Goal: Task Accomplishment & Management: Manage account settings

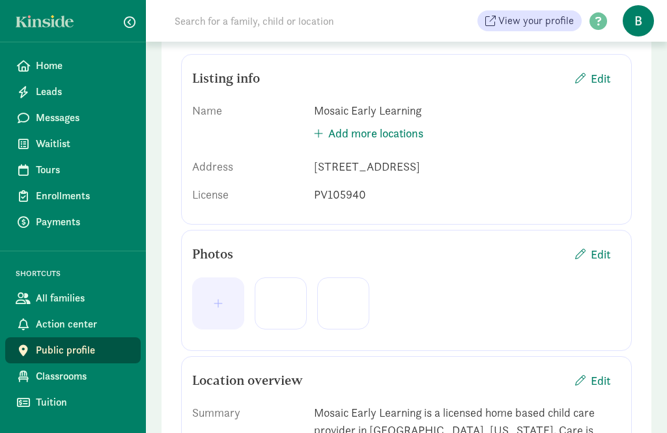
click at [580, 74] on span "button" at bounding box center [580, 79] width 10 height 10
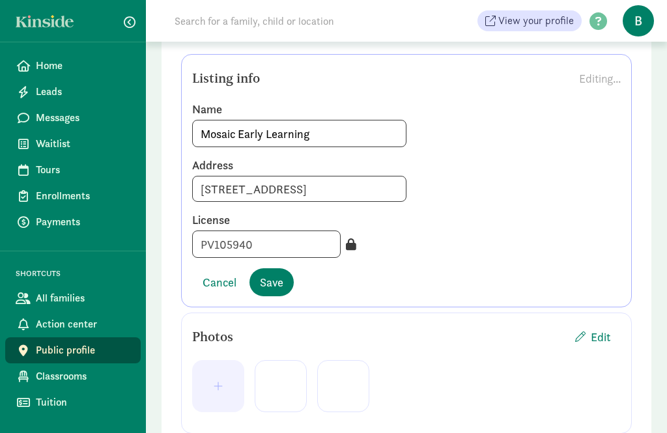
click at [213, 188] on input "[STREET_ADDRESS]" at bounding box center [299, 189] width 214 height 26
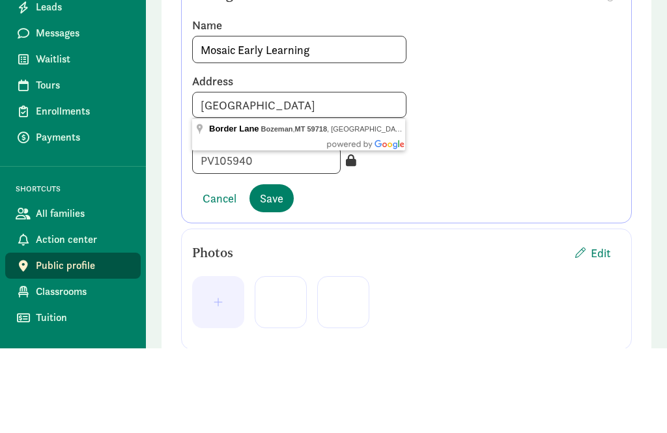
scroll to position [218, 0]
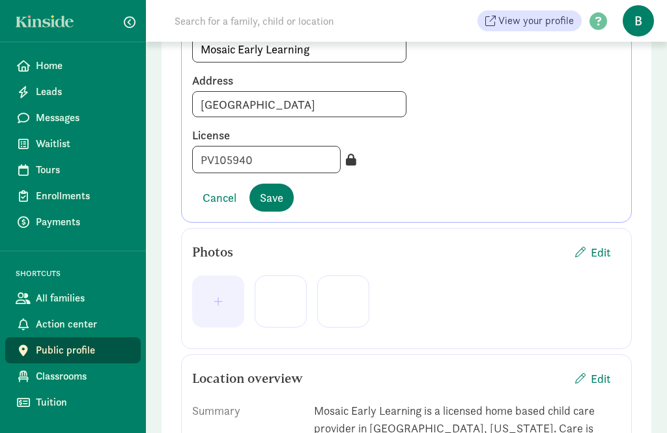
click at [270, 101] on input "[GEOGRAPHIC_DATA]" at bounding box center [299, 104] width 214 height 26
type input "Bozeman, MT 59718"
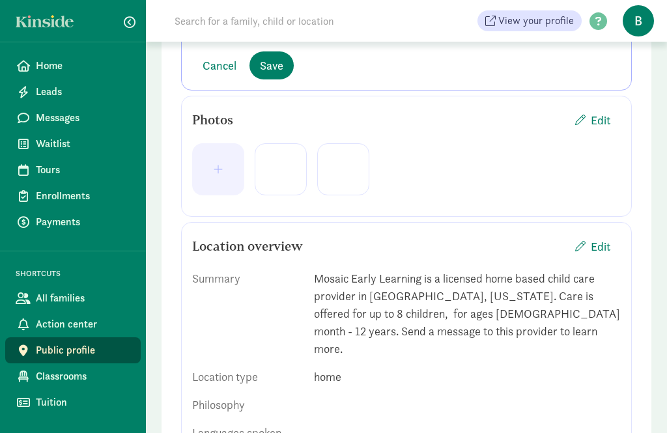
scroll to position [350, 0]
click at [274, 62] on span "Save" at bounding box center [271, 66] width 23 height 18
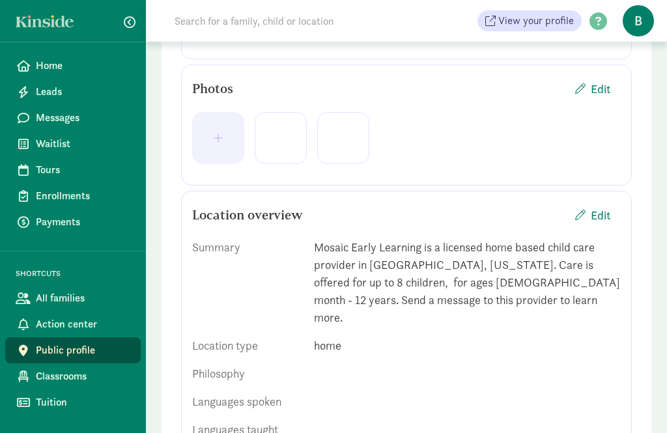
scroll to position [299, 0]
click at [218, 128] on button "button" at bounding box center [218, 137] width 52 height 52
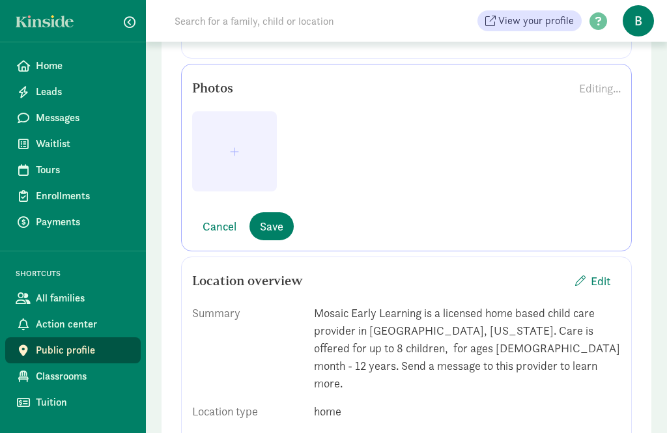
click at [235, 154] on span "button" at bounding box center [234, 152] width 9 height 10
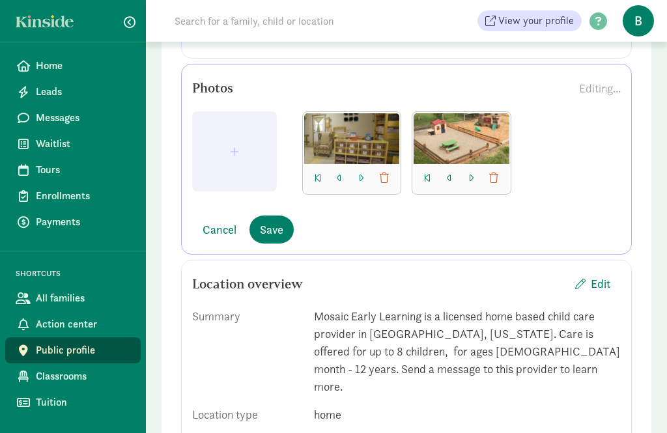
click at [235, 150] on span "button" at bounding box center [234, 152] width 9 height 10
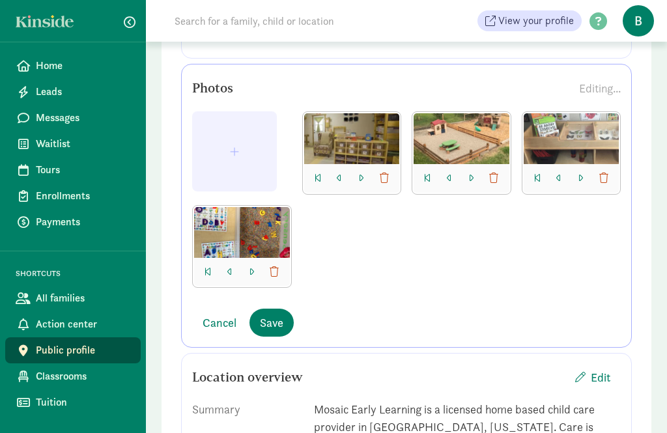
click at [273, 320] on span "Save" at bounding box center [271, 323] width 23 height 18
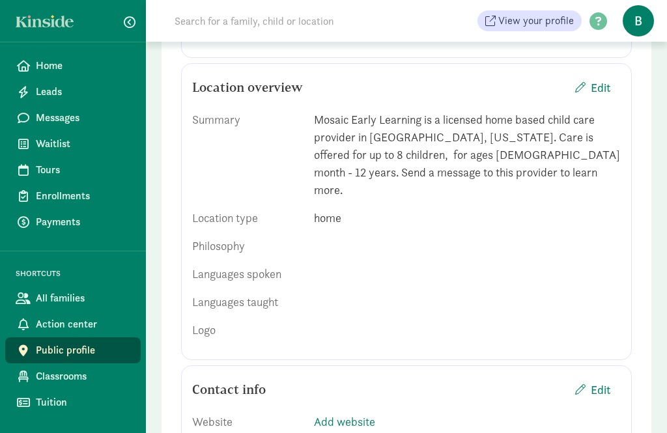
scroll to position [584, 0]
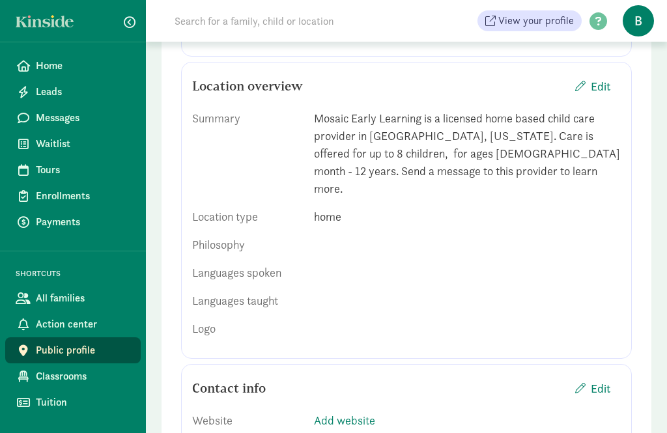
click at [591, 85] on span "Edit" at bounding box center [601, 87] width 20 height 18
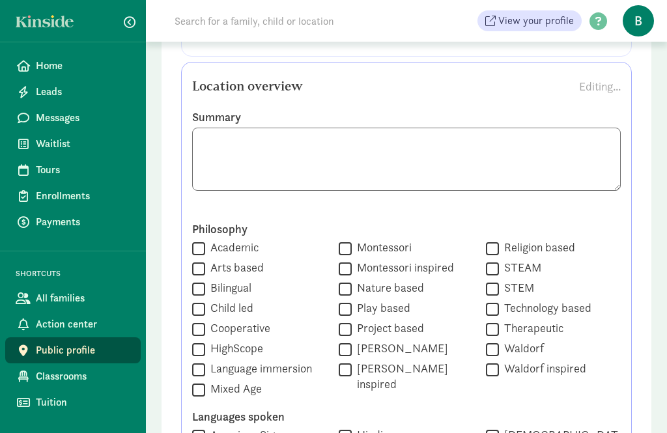
scroll to position [583, 0]
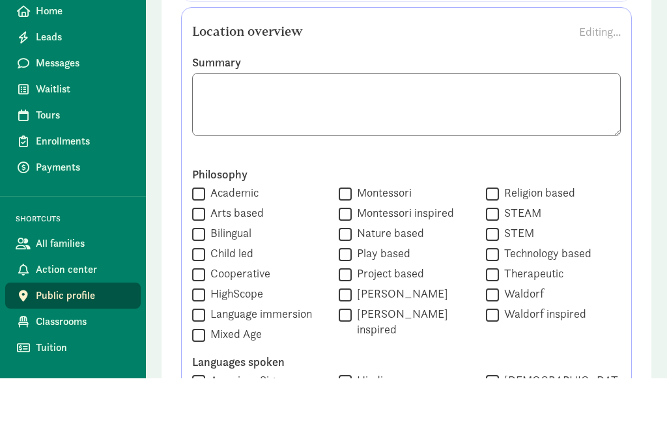
click at [484, 128] on textarea at bounding box center [406, 159] width 429 height 63
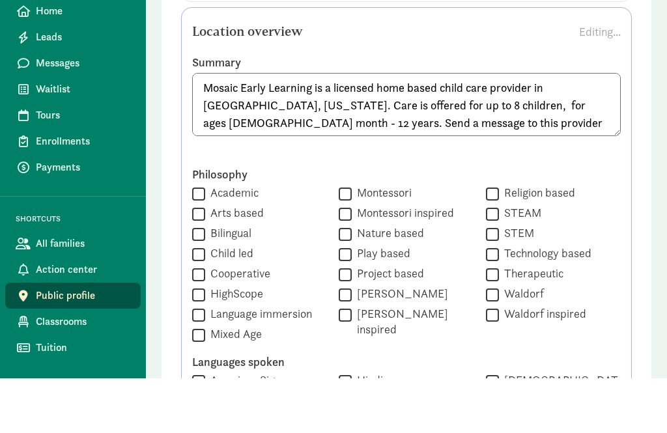
click at [523, 128] on textarea "Mosaic Early Learning is a licensed home based child care provider in [GEOGRAPH…" at bounding box center [406, 159] width 429 height 63
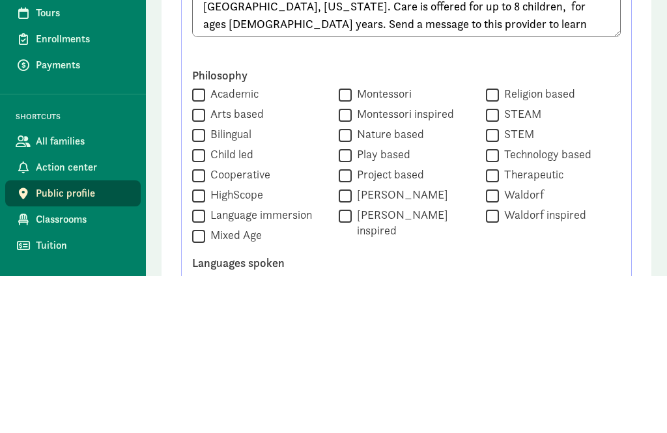
scroll to position [737, 0]
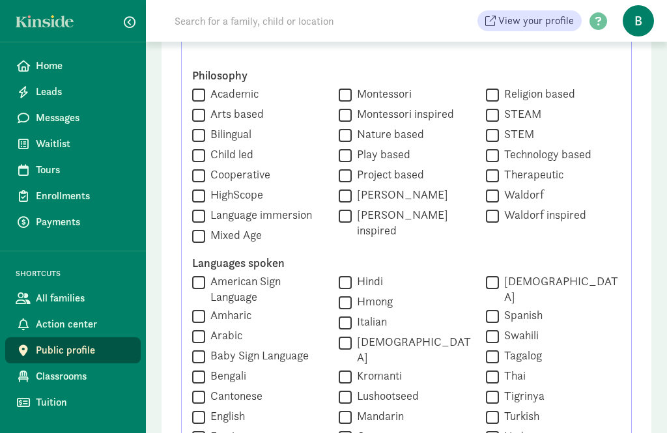
type textarea "Mosaic Early Learning is a licensed home based child care provider in [GEOGRAPH…"
click at [203, 92] on input "Academic" at bounding box center [198, 95] width 13 height 18
checkbox input "true"
click at [340, 116] on input "Montessori inspired" at bounding box center [345, 115] width 13 height 18
checkbox input "true"
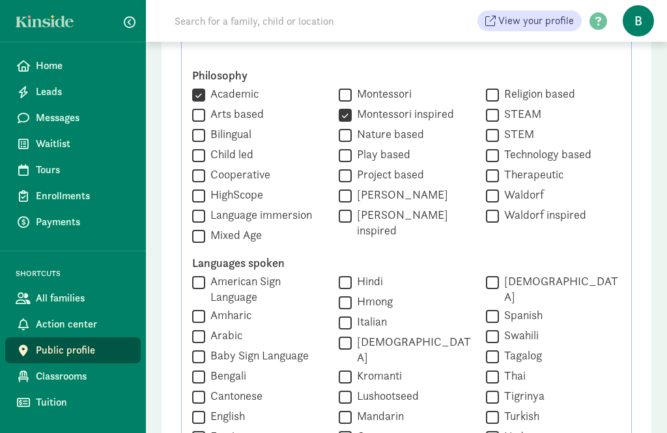
click at [339, 157] on input "Play based" at bounding box center [345, 156] width 13 height 18
checkbox input "true"
click at [339, 136] on input "Nature based" at bounding box center [345, 135] width 13 height 18
checkbox input "true"
click at [199, 154] on input "Child led" at bounding box center [198, 156] width 13 height 18
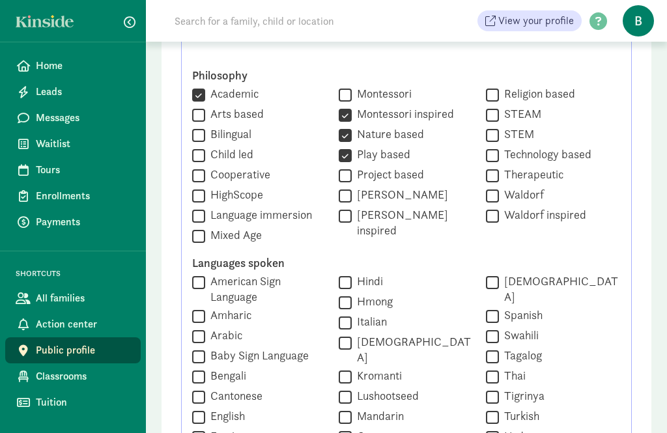
checkbox input "true"
click at [200, 233] on input "Mixed Age" at bounding box center [198, 236] width 13 height 18
checkbox input "true"
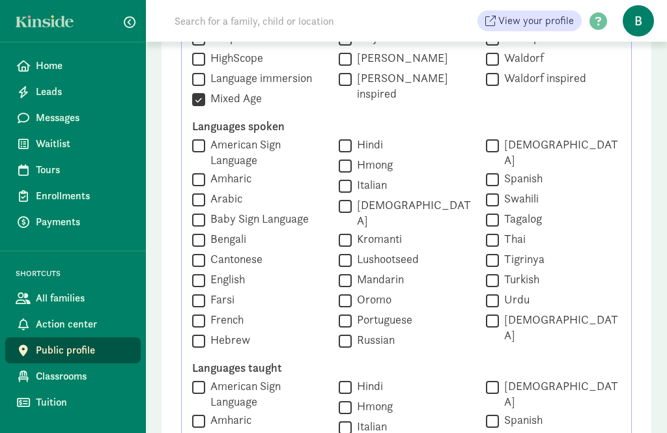
scroll to position [875, 0]
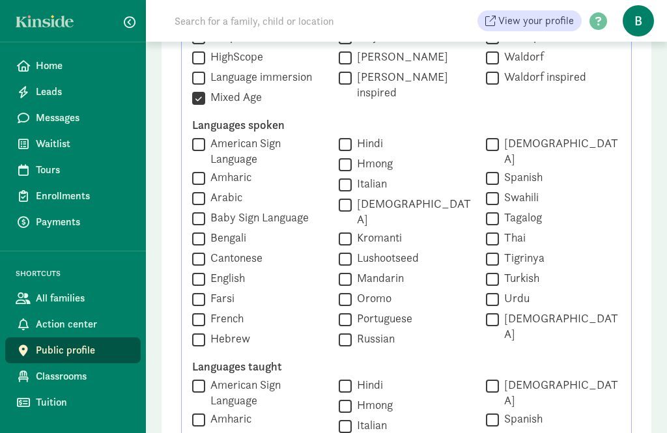
click at [199, 280] on input "English" at bounding box center [198, 279] width 13 height 18
checkbox input "true"
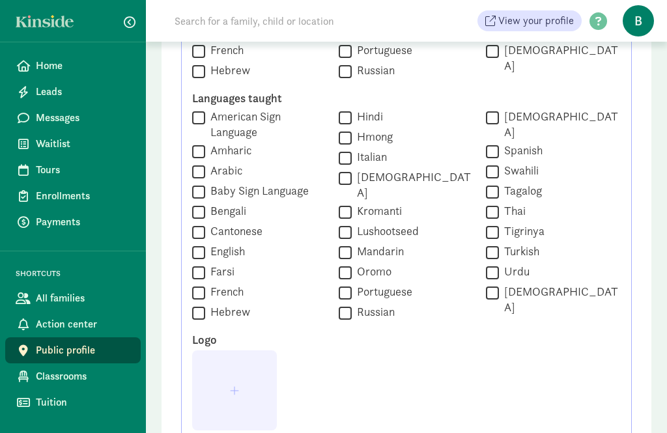
scroll to position [1144, 0]
click at [200, 244] on input "English" at bounding box center [198, 253] width 13 height 18
checkbox input "true"
click at [237, 385] on span "button" at bounding box center [234, 390] width 9 height 10
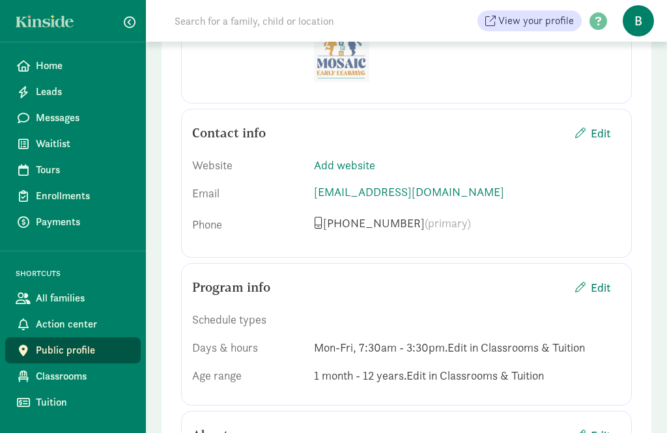
scroll to position [889, 0]
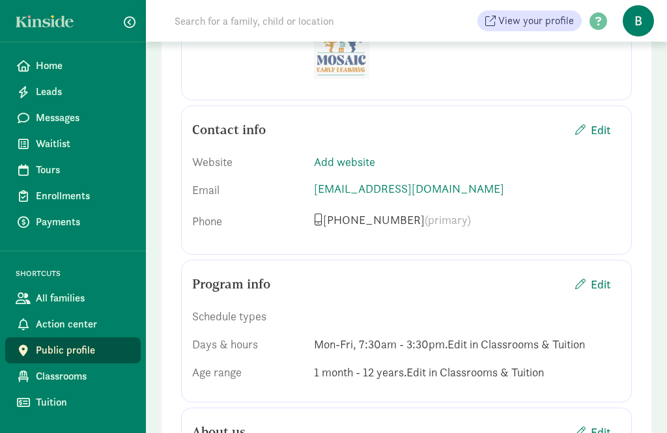
click at [590, 130] on span "Edit" at bounding box center [592, 131] width 35 height 18
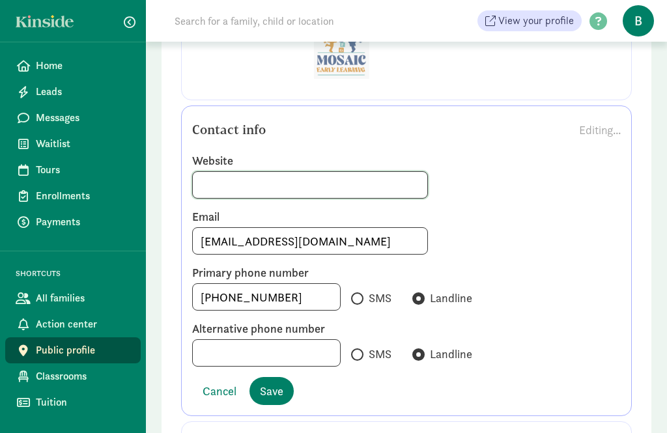
click at [213, 189] on input at bounding box center [310, 185] width 234 height 26
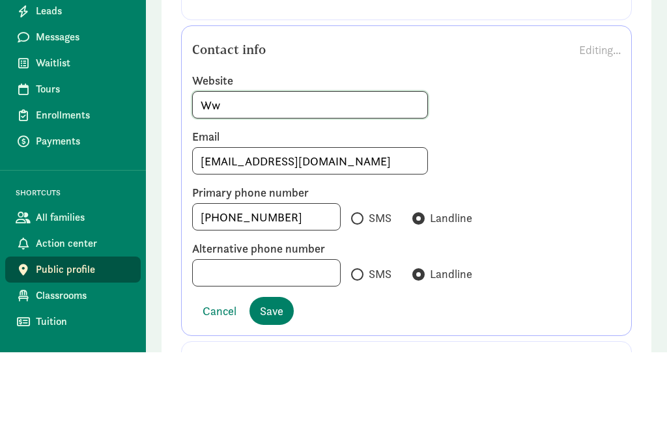
type input "W"
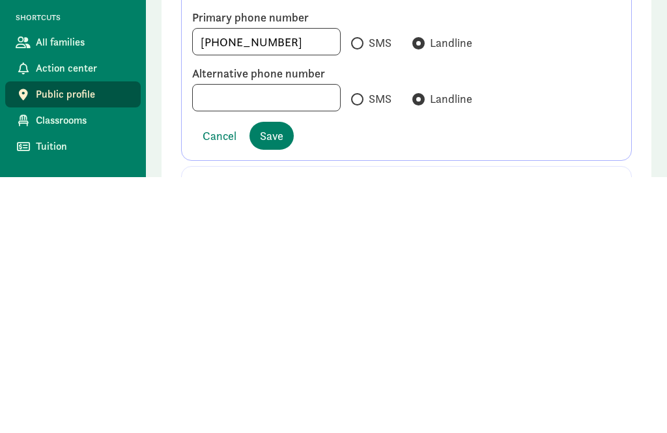
type input "[DOMAIN_NAME]"
click at [351, 289] on label "SMS" at bounding box center [371, 299] width 40 height 20
click at [351, 295] on input "SMS" at bounding box center [355, 299] width 8 height 8
radio input "true"
radio input "false"
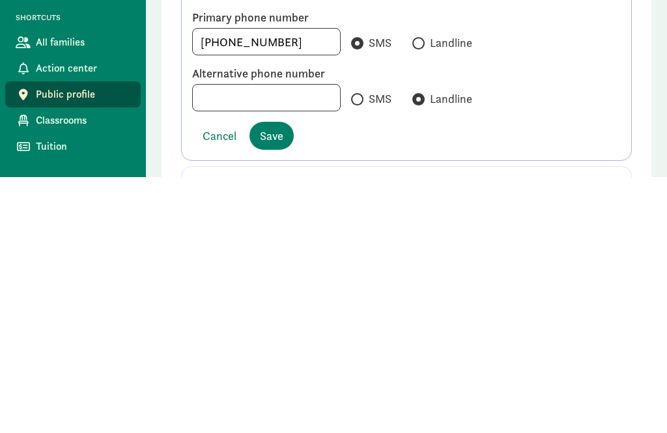
scroll to position [1146, 0]
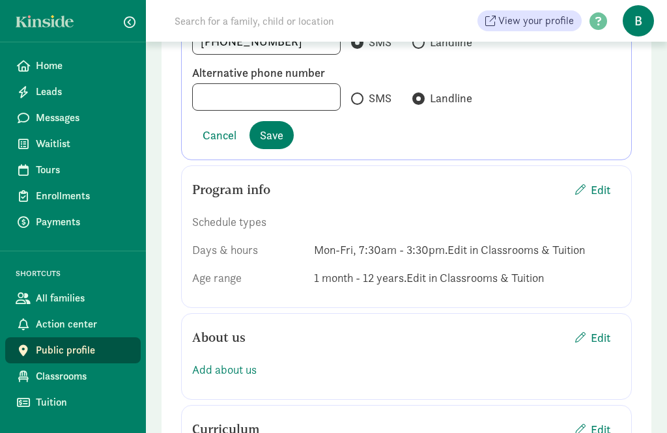
click at [592, 188] on span "Edit" at bounding box center [601, 190] width 20 height 18
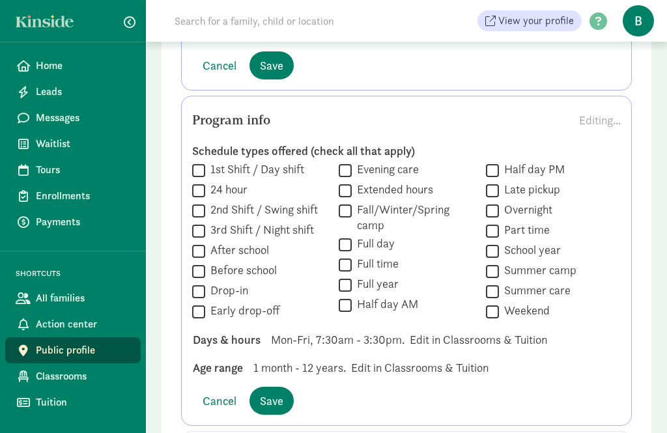
scroll to position [1216, 0]
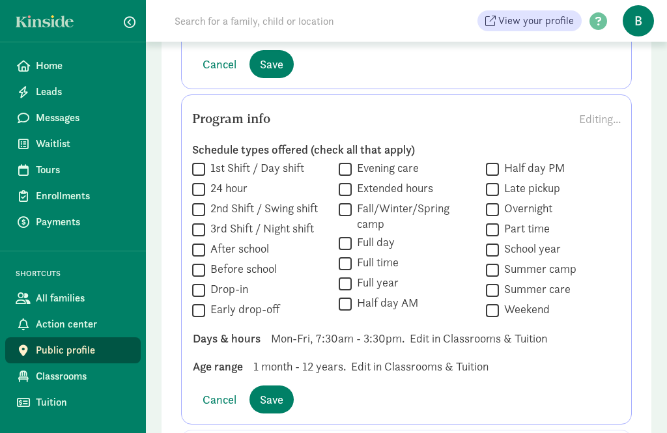
click at [350, 246] on input "Full day" at bounding box center [345, 244] width 13 height 18
checkbox input "true"
click at [350, 264] on input "Full time" at bounding box center [345, 264] width 13 height 18
checkbox input "true"
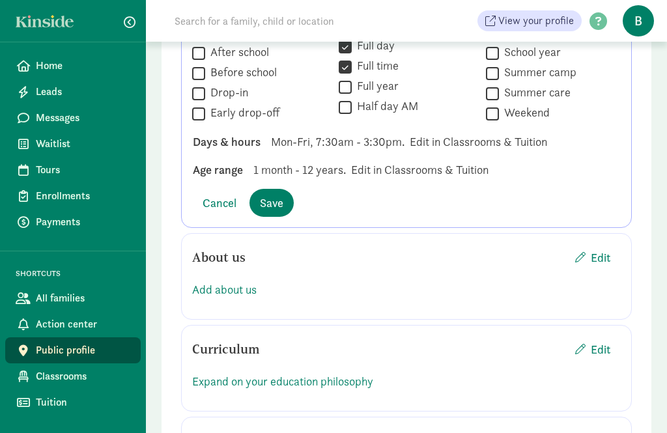
scroll to position [1413, 0]
click at [280, 201] on span "Save" at bounding box center [271, 203] width 23 height 18
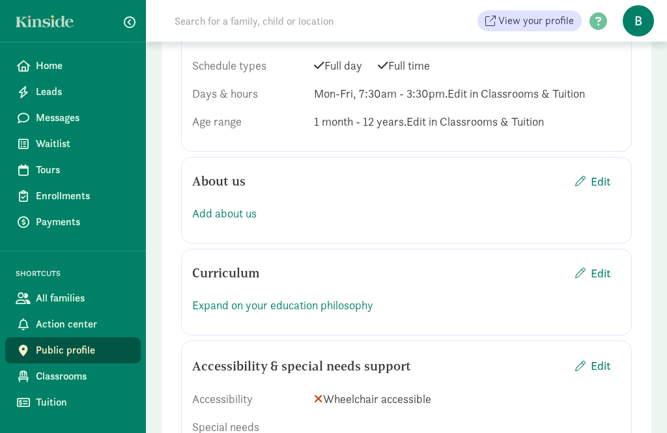
click at [605, 178] on span "Edit" at bounding box center [601, 182] width 20 height 18
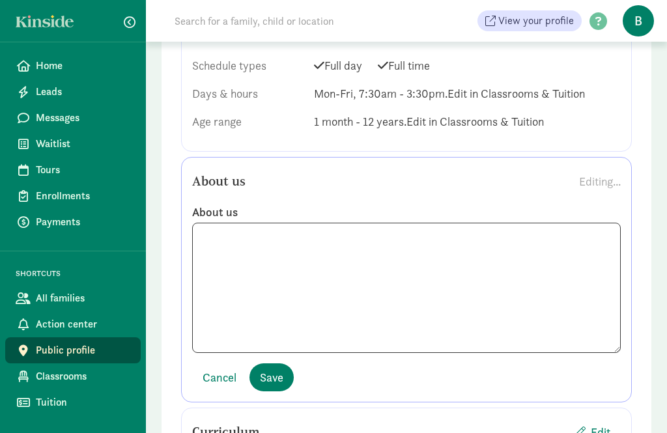
click at [220, 380] on span "Cancel" at bounding box center [220, 378] width 34 height 18
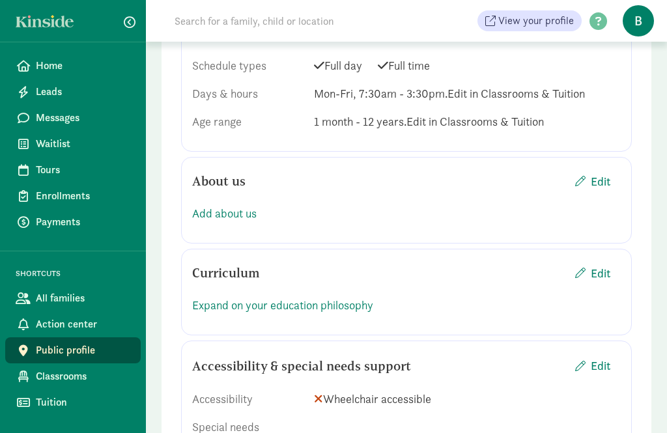
click at [595, 272] on span "Edit" at bounding box center [601, 273] width 20 height 18
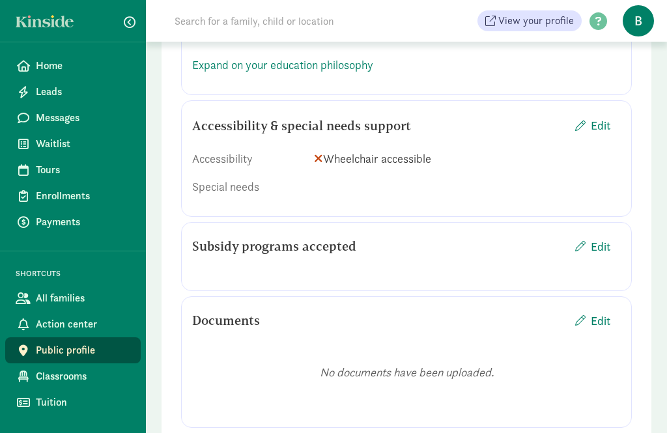
scroll to position [1549, 0]
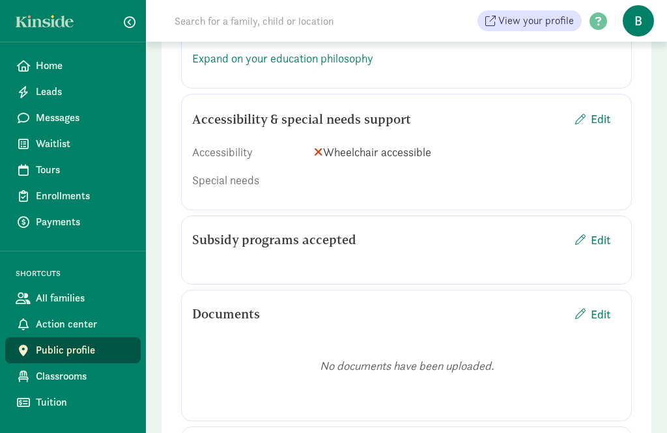
click at [589, 118] on span "Edit" at bounding box center [592, 119] width 35 height 18
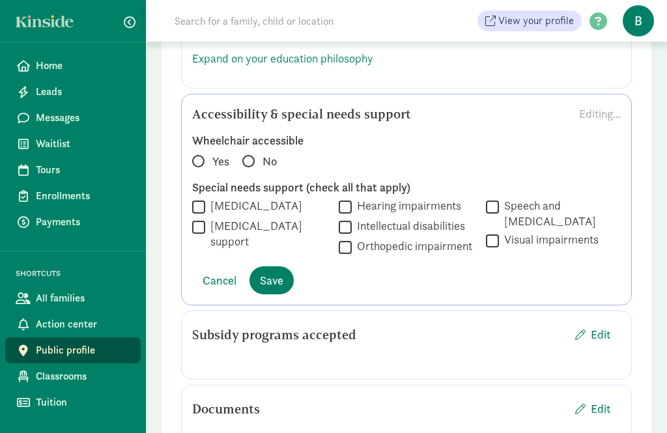
click at [352, 209] on label "Hearing impairments" at bounding box center [406, 206] width 109 height 16
click at [352, 209] on input "Hearing impairments" at bounding box center [345, 207] width 13 height 18
click at [352, 205] on label "Hearing impairments" at bounding box center [406, 206] width 109 height 16
click at [352, 205] on input "Hearing impairments" at bounding box center [345, 207] width 13 height 18
checkbox input "false"
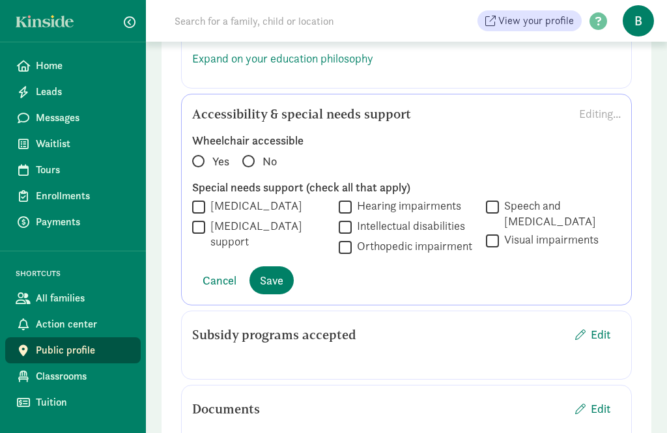
click at [495, 210] on input "Speech and [MEDICAL_DATA]" at bounding box center [492, 207] width 13 height 18
checkbox input "true"
click at [279, 277] on span "Save" at bounding box center [271, 281] width 23 height 18
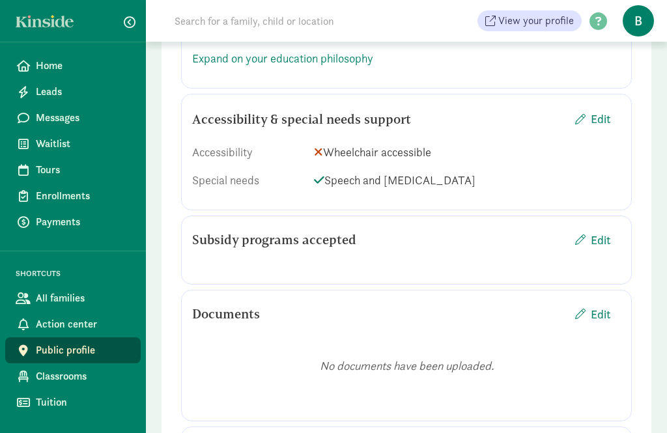
click at [586, 239] on span "Edit" at bounding box center [592, 240] width 35 height 18
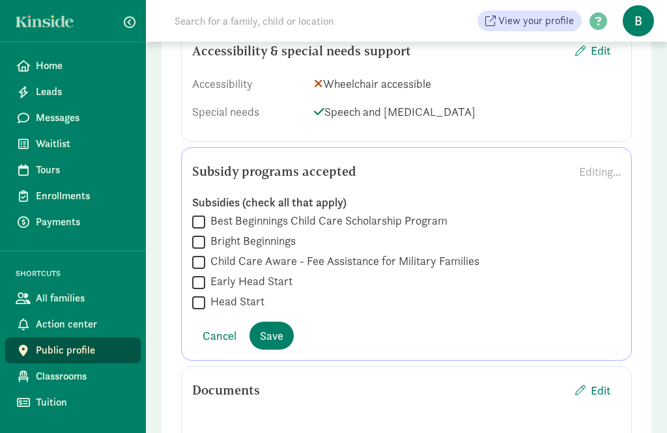
scroll to position [1618, 0]
click at [203, 220] on input "Best Beginnings Child Care Scholarship Program" at bounding box center [198, 221] width 13 height 18
checkbox input "true"
click at [204, 263] on input "Child Care Aware - Fee Assistance for Military Families" at bounding box center [198, 262] width 13 height 18
checkbox input "true"
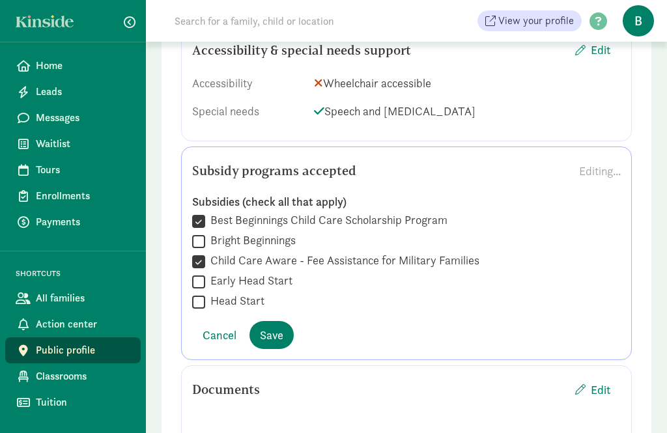
click at [279, 333] on span "Save" at bounding box center [271, 335] width 23 height 18
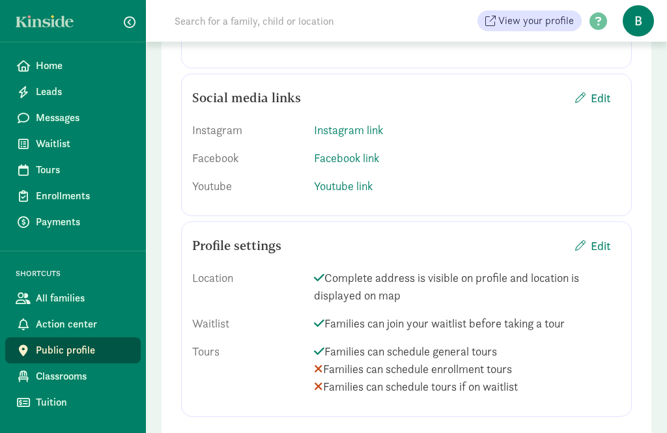
scroll to position [1939, 0]
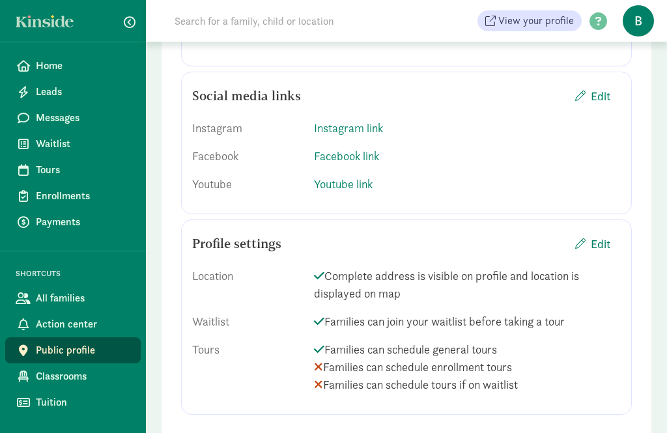
click at [588, 247] on span "Edit" at bounding box center [592, 244] width 35 height 18
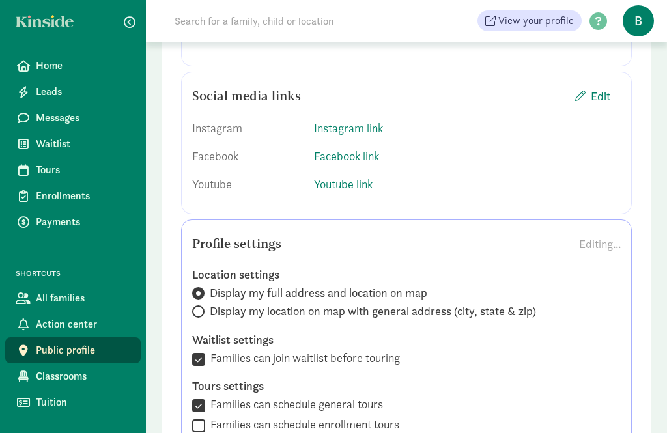
click at [201, 311] on input "Display my location on map with general address (city, state & zip)" at bounding box center [196, 311] width 8 height 8
radio input "true"
radio input "false"
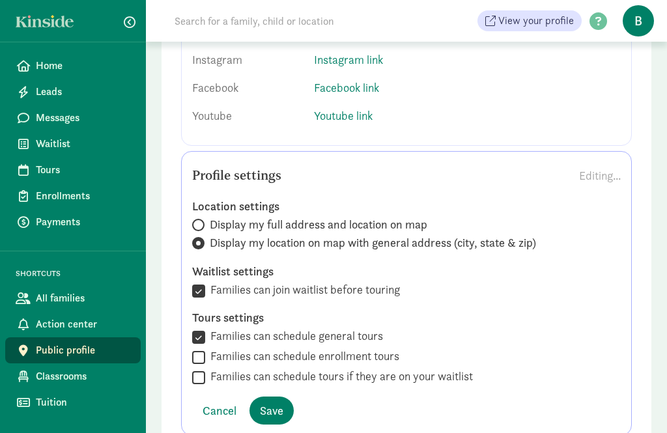
scroll to position [2028, 0]
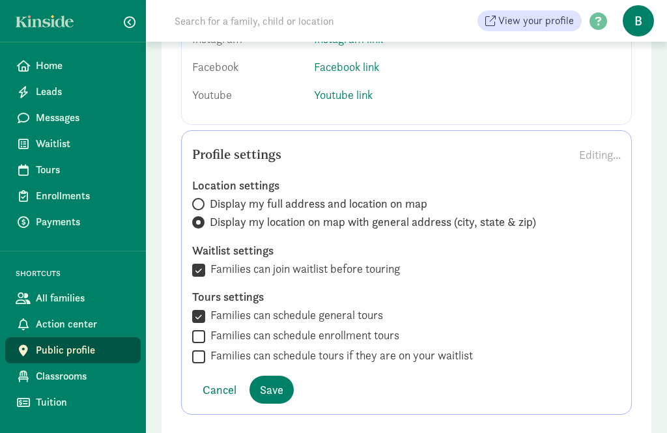
click at [199, 265] on input "Families can join waitlist before touring" at bounding box center [198, 270] width 13 height 18
click at [204, 268] on input "Families can join waitlist before touring" at bounding box center [198, 270] width 13 height 18
checkbox input "true"
click at [201, 332] on input "Families can schedule enrollment tours" at bounding box center [198, 337] width 13 height 18
checkbox input "true"
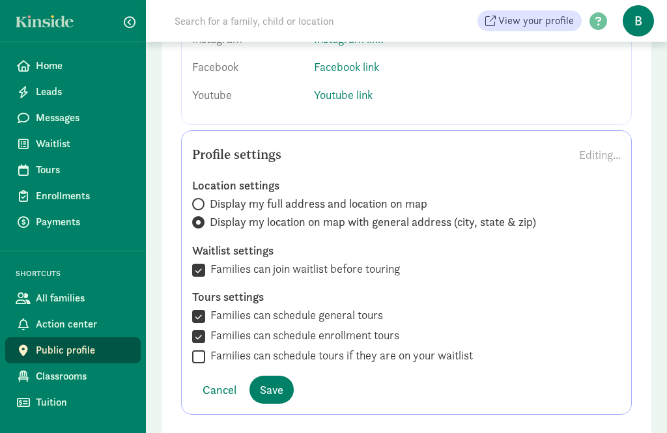
click at [277, 384] on span "Save" at bounding box center [271, 390] width 23 height 18
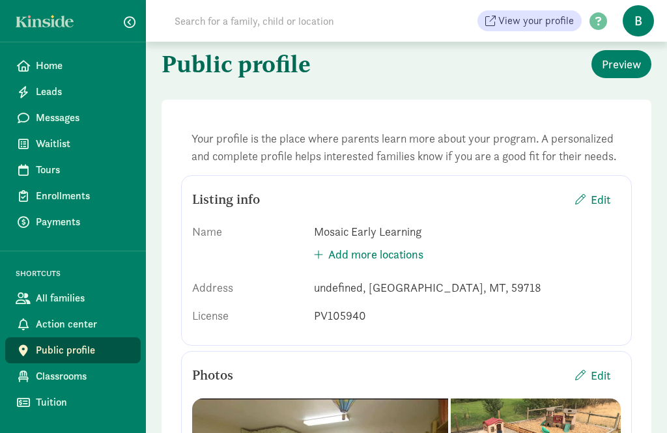
scroll to position [0, 0]
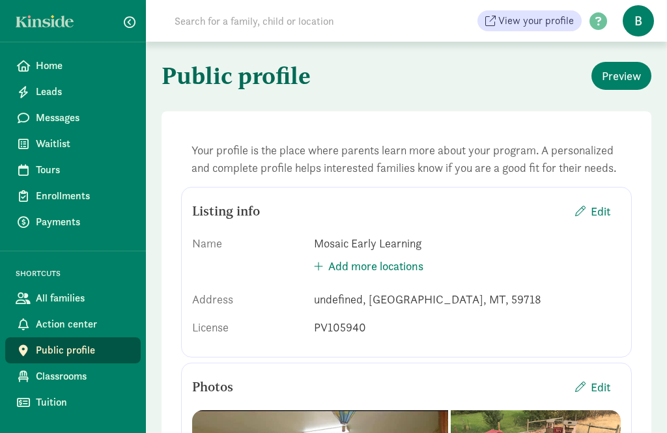
click at [584, 210] on span "button" at bounding box center [580, 211] width 10 height 10
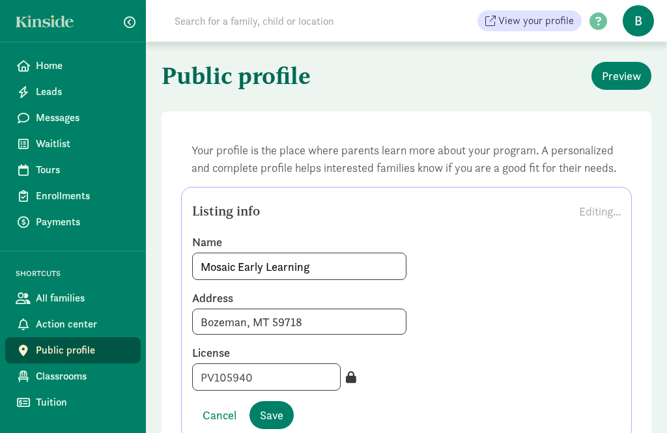
click at [202, 320] on input "Bozeman, MT 59718" at bounding box center [299, 322] width 214 height 26
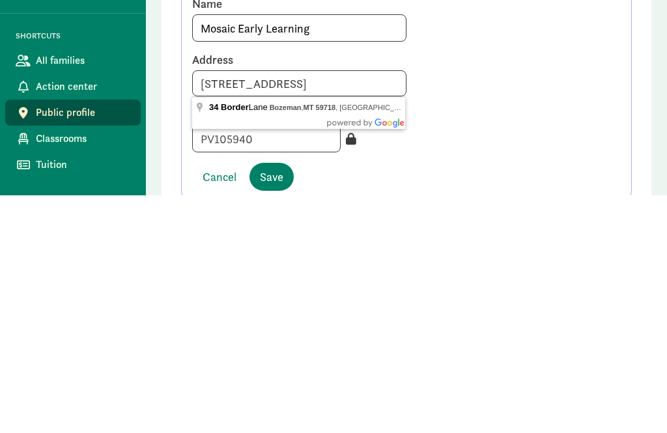
scroll to position [238, 0]
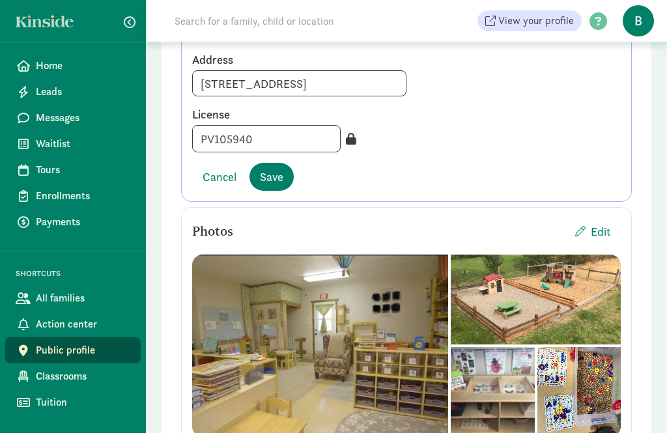
type input "[STREET_ADDRESS]"
click at [268, 181] on span "Save" at bounding box center [271, 177] width 23 height 18
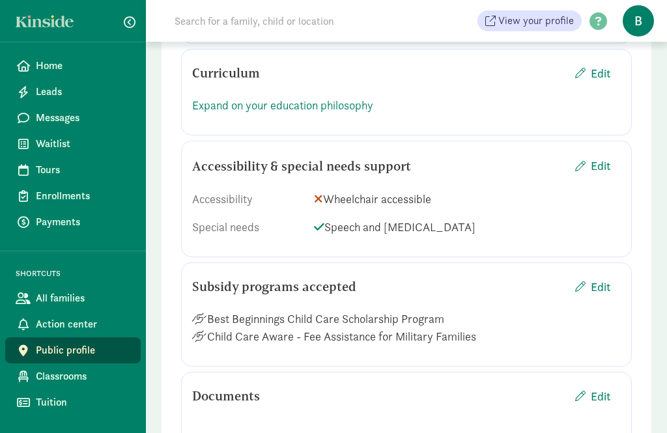
scroll to position [1498, 0]
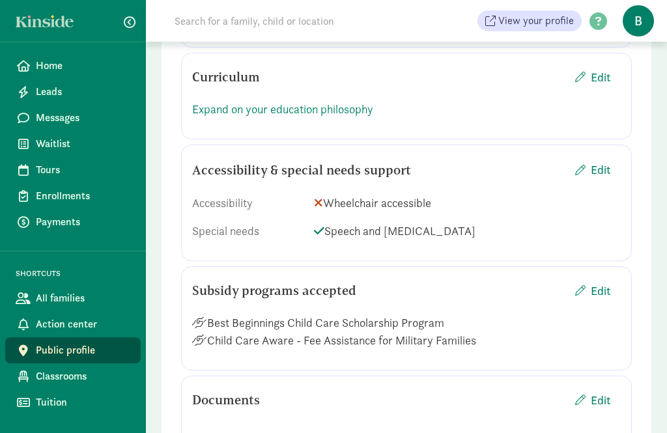
click at [68, 192] on span "Enrollments" at bounding box center [83, 196] width 94 height 16
